Goal: Task Accomplishment & Management: Use online tool/utility

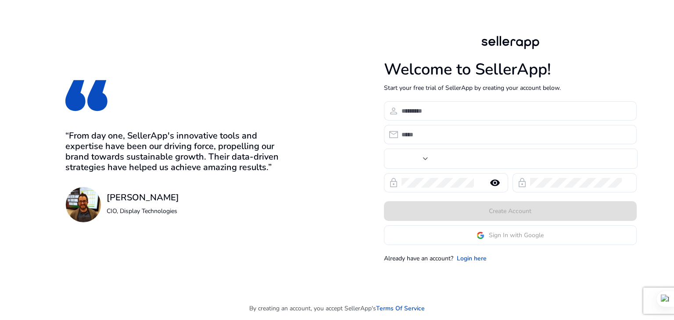
type input "***"
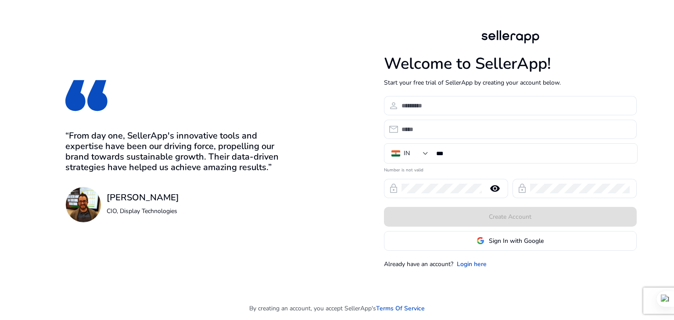
drag, startPoint x: 485, startPoint y: 235, endPoint x: 430, endPoint y: 241, distance: 54.8
click at [430, 241] on span at bounding box center [511, 240] width 252 height 21
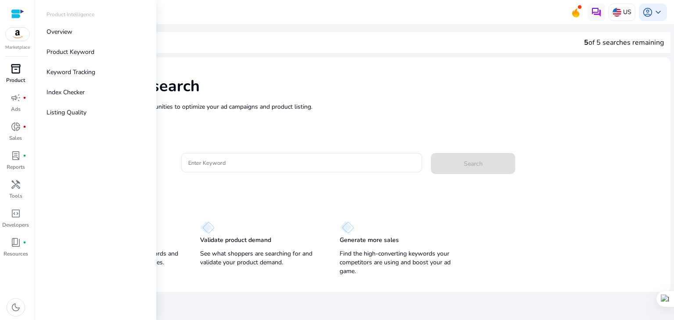
click at [10, 76] on link "inventory_2 Product" at bounding box center [15, 76] width 31 height 29
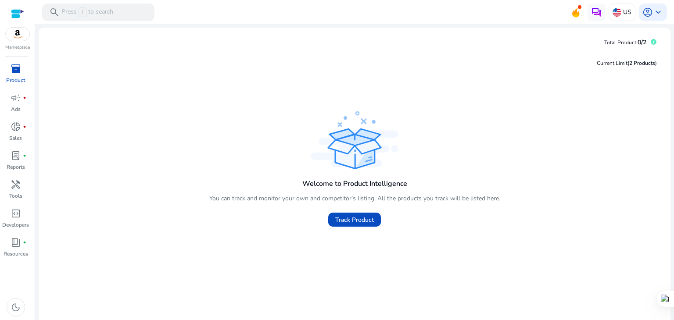
drag, startPoint x: 348, startPoint y: 218, endPoint x: 284, endPoint y: 216, distance: 63.7
click at [284, 216] on div "Welcome to Product Intelligence You can track and monitor your own and competit…" at bounding box center [354, 200] width 291 height 58
click at [345, 222] on span "Track Product" at bounding box center [354, 220] width 39 height 9
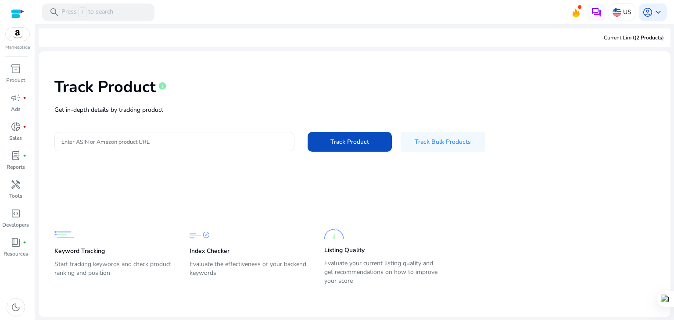
click at [121, 141] on input "Enter ASIN or Amazon product URL" at bounding box center [174, 142] width 226 height 10
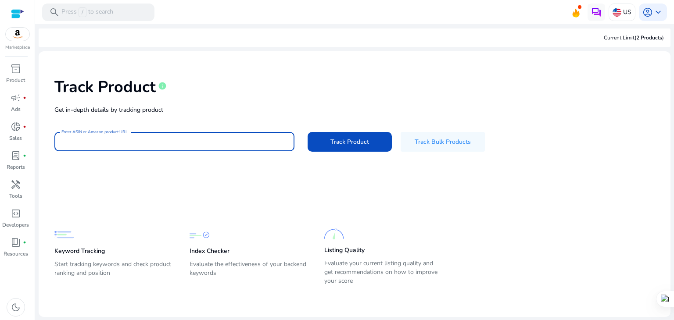
paste input "**********"
type input "**********"
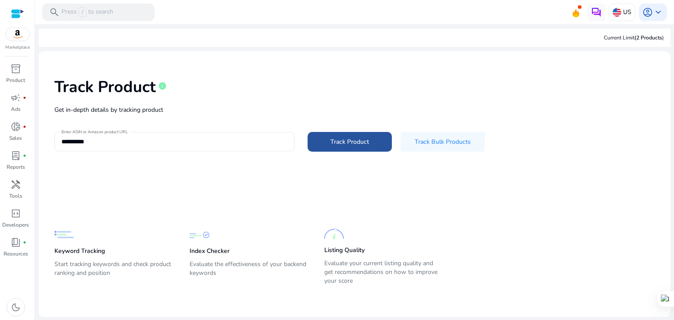
click at [333, 148] on span at bounding box center [350, 141] width 84 height 21
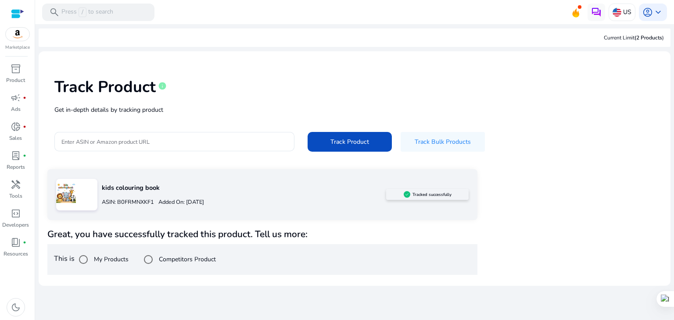
click at [151, 196] on div "ASIN: B0FRMNXKF1 Added On: [DATE]" at bounding box center [244, 202] width 284 height 14
click at [86, 194] on div at bounding box center [76, 195] width 41 height 32
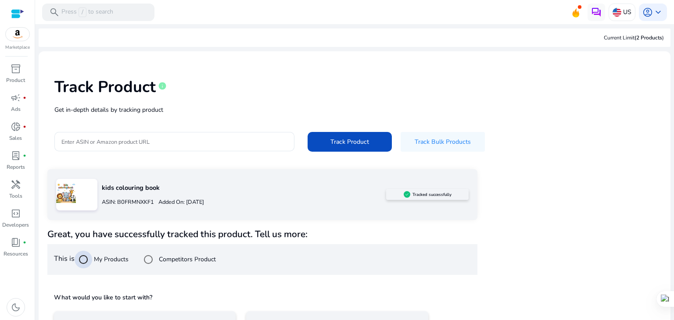
scroll to position [63, 0]
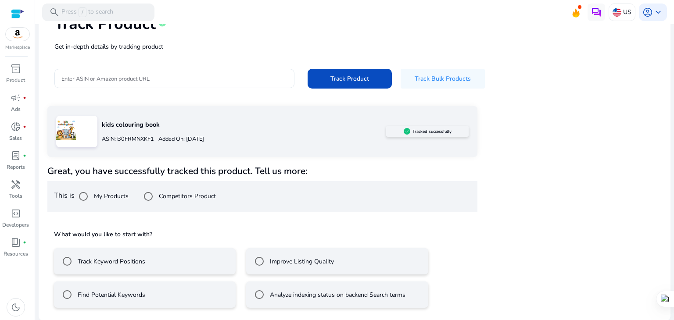
click at [511, 185] on div "kids colouring book ASIN: B0FRMNXKF1 Added On: [DATE] Tracked successfully Grea…" at bounding box center [354, 210] width 615 height 209
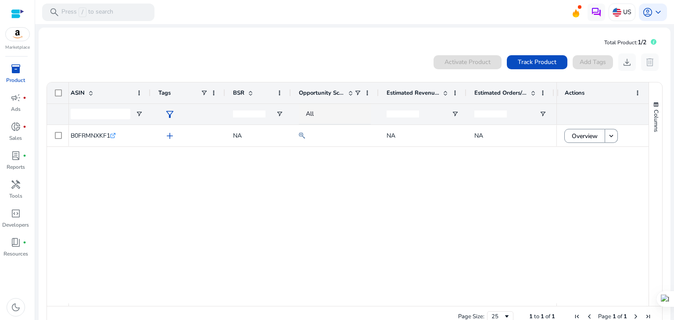
scroll to position [0, 265]
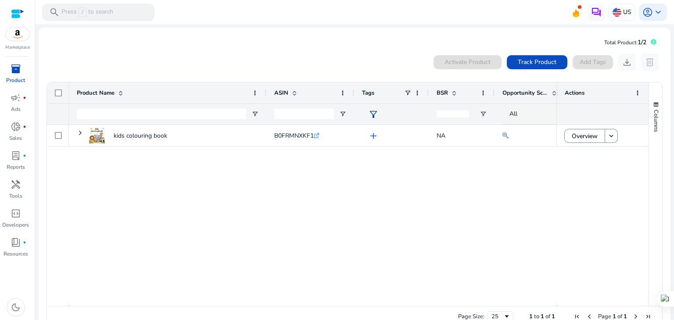
drag, startPoint x: 509, startPoint y: 162, endPoint x: 492, endPoint y: 188, distance: 31.7
click at [492, 188] on div "NA NA add B0FRMNXKF1 .st0{fill:#2c8af8} kids colouring book" at bounding box center [313, 214] width 488 height 179
